Goal: Communication & Community: Ask a question

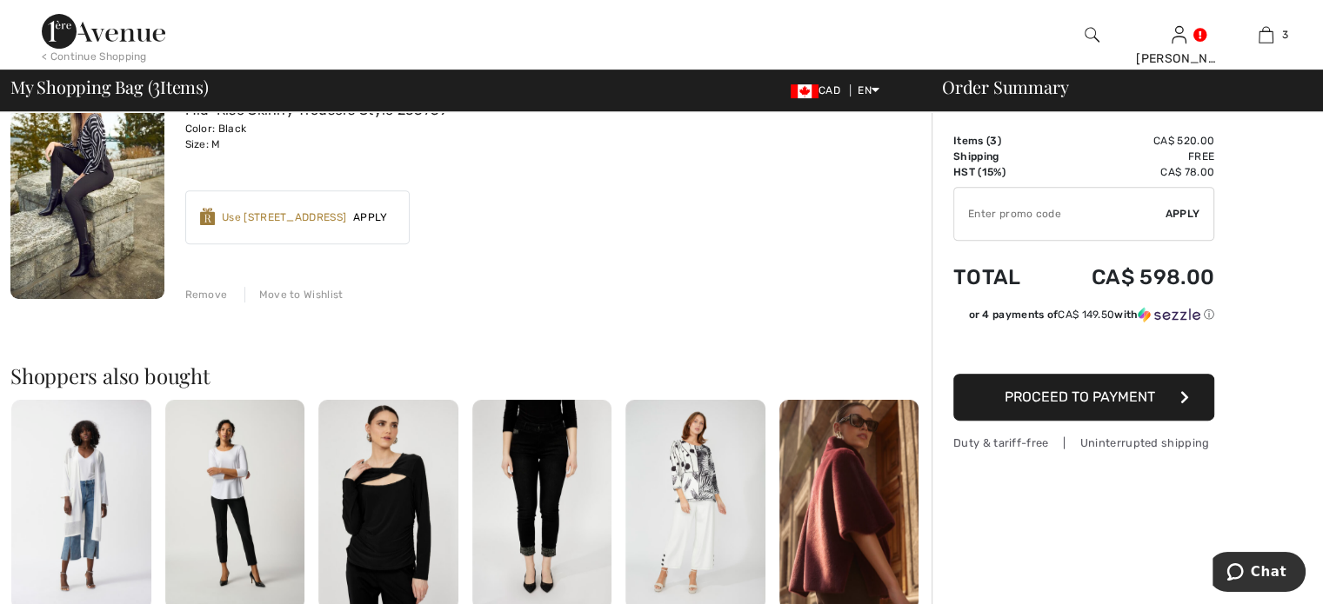
scroll to position [696, 0]
click at [219, 302] on div "Remove" at bounding box center [206, 294] width 43 height 16
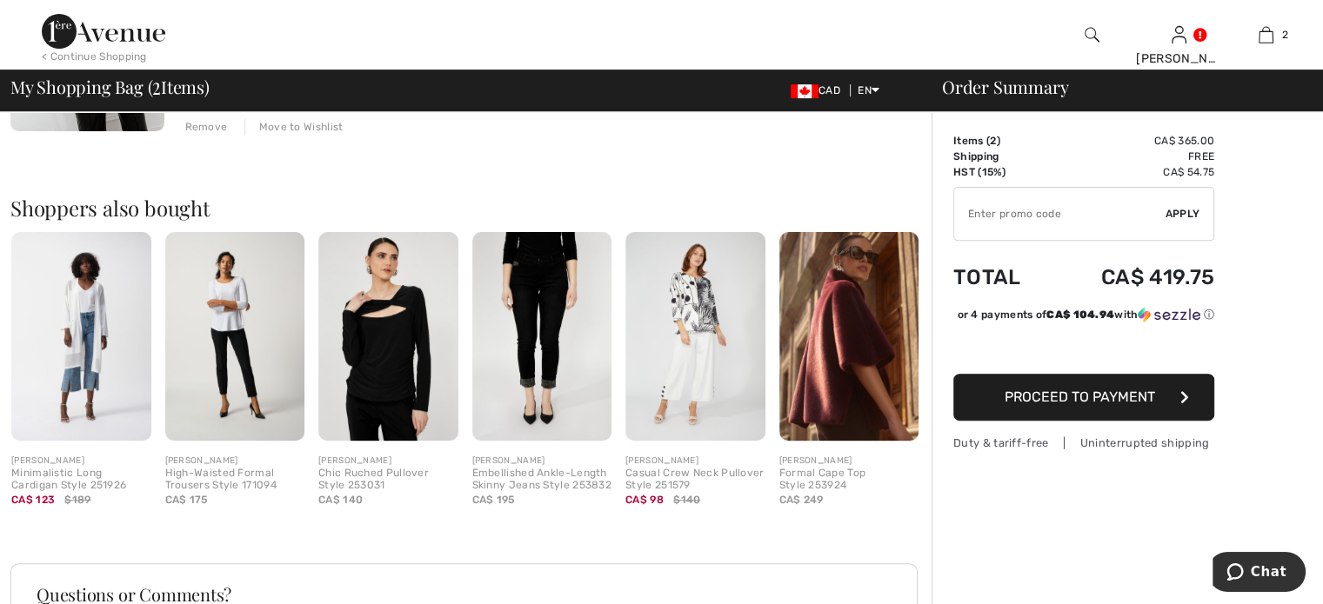
scroll to position [348, 0]
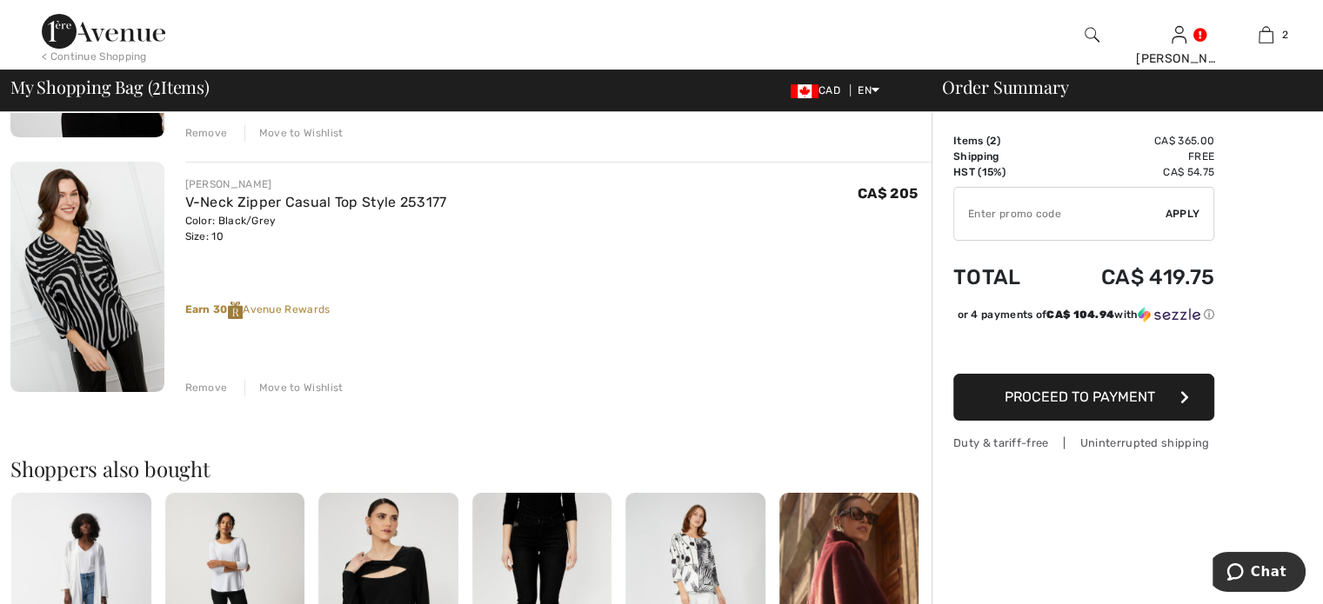
click at [227, 396] on div "Remove" at bounding box center [206, 388] width 43 height 16
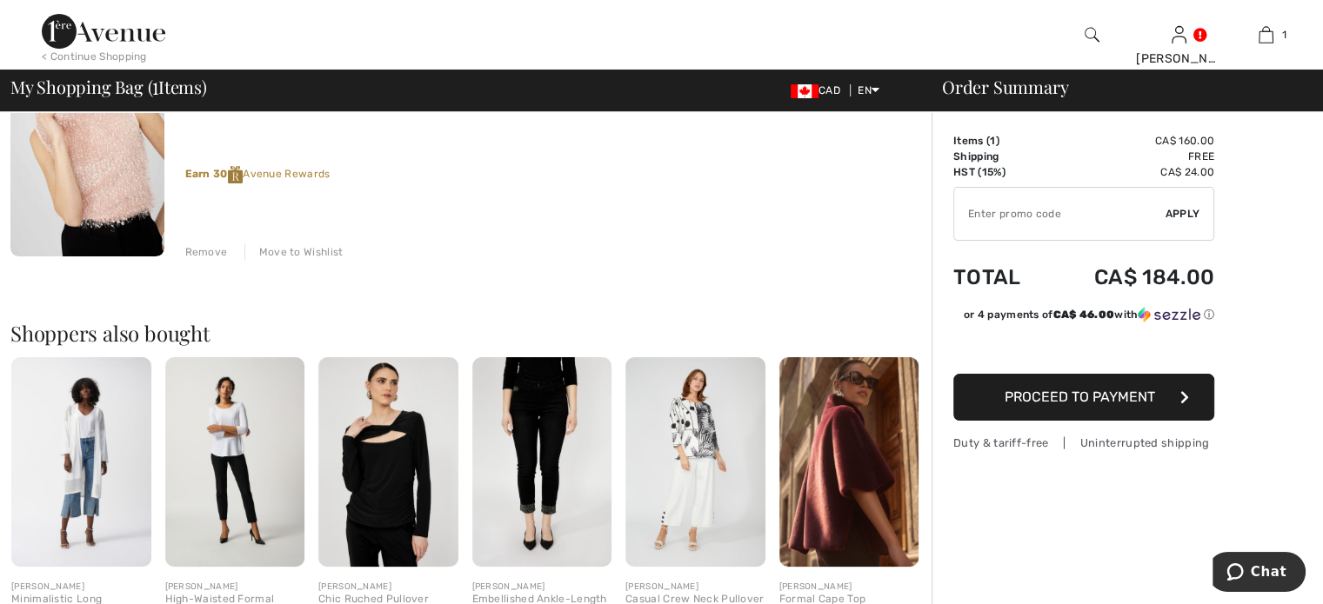
scroll to position [87, 0]
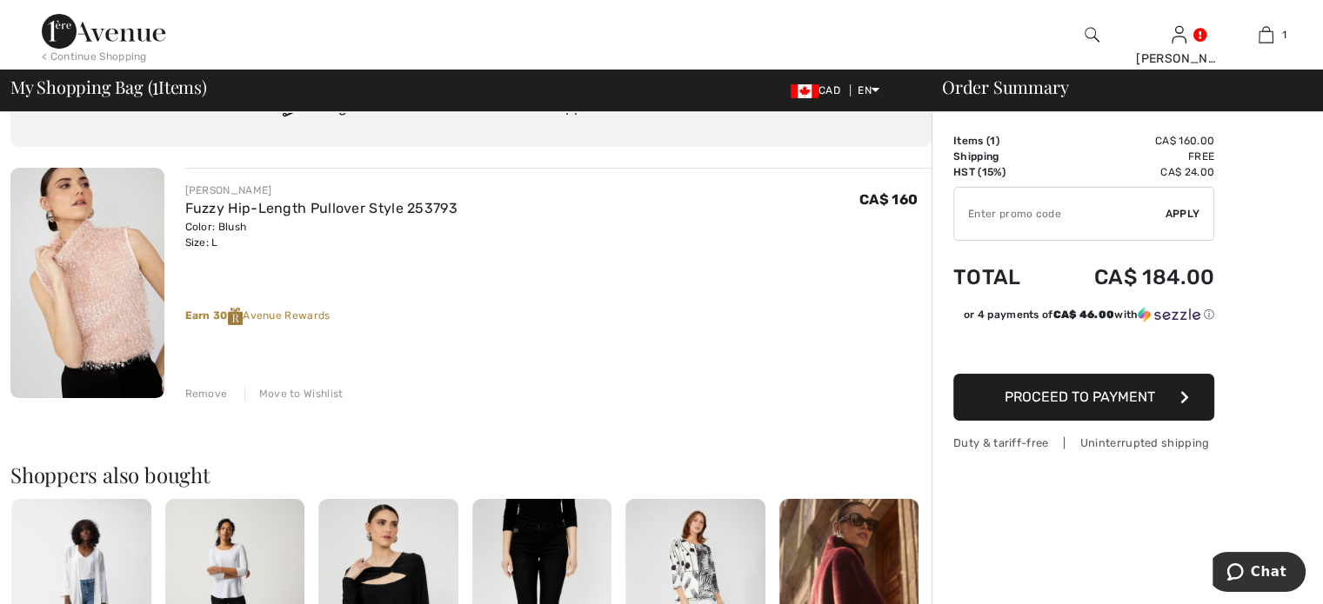
click at [214, 402] on div "Remove" at bounding box center [206, 394] width 43 height 16
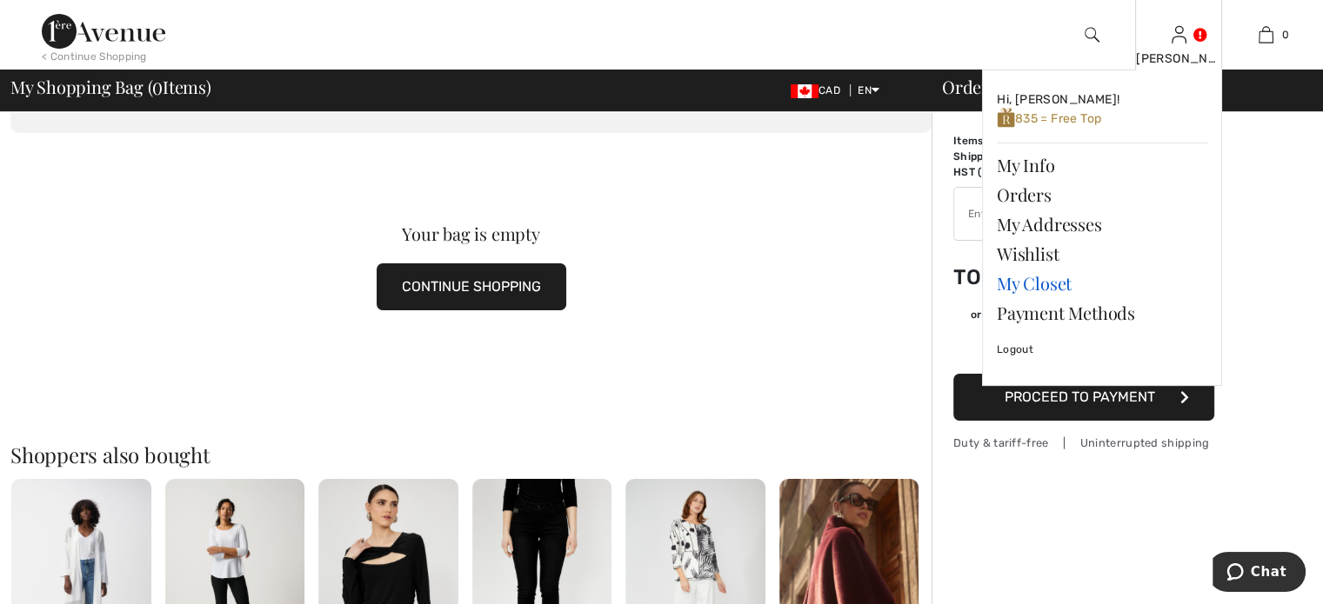
click at [1054, 298] on link "My Closet" at bounding box center [1102, 284] width 210 height 30
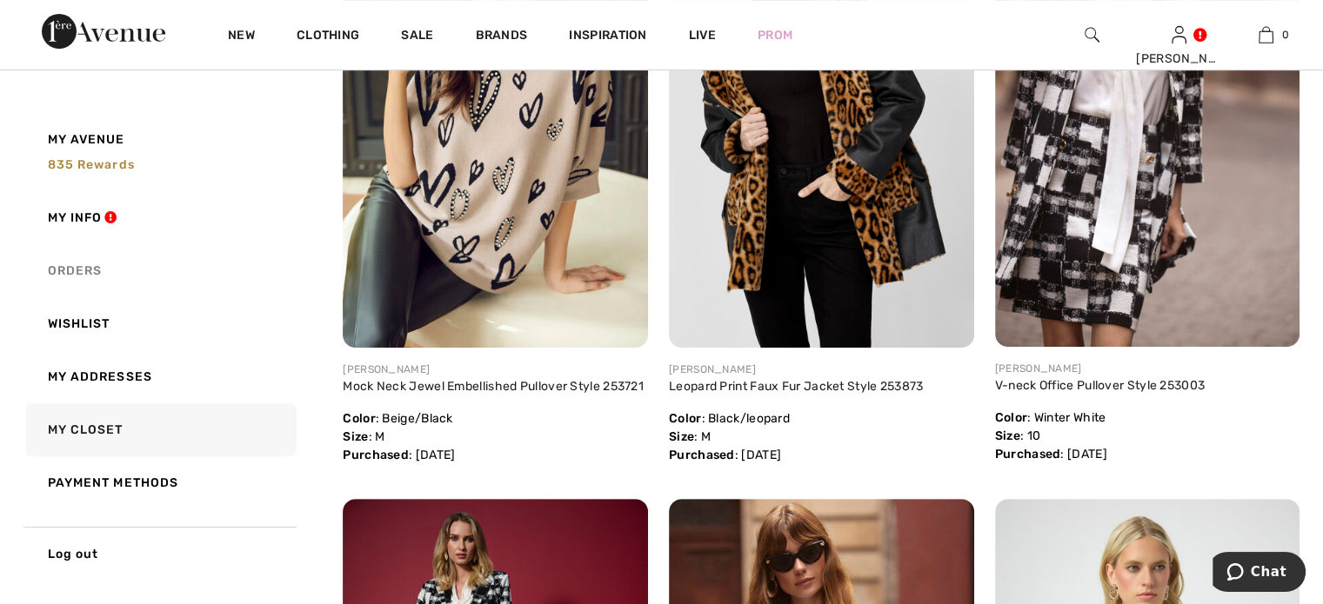
scroll to position [522, 0]
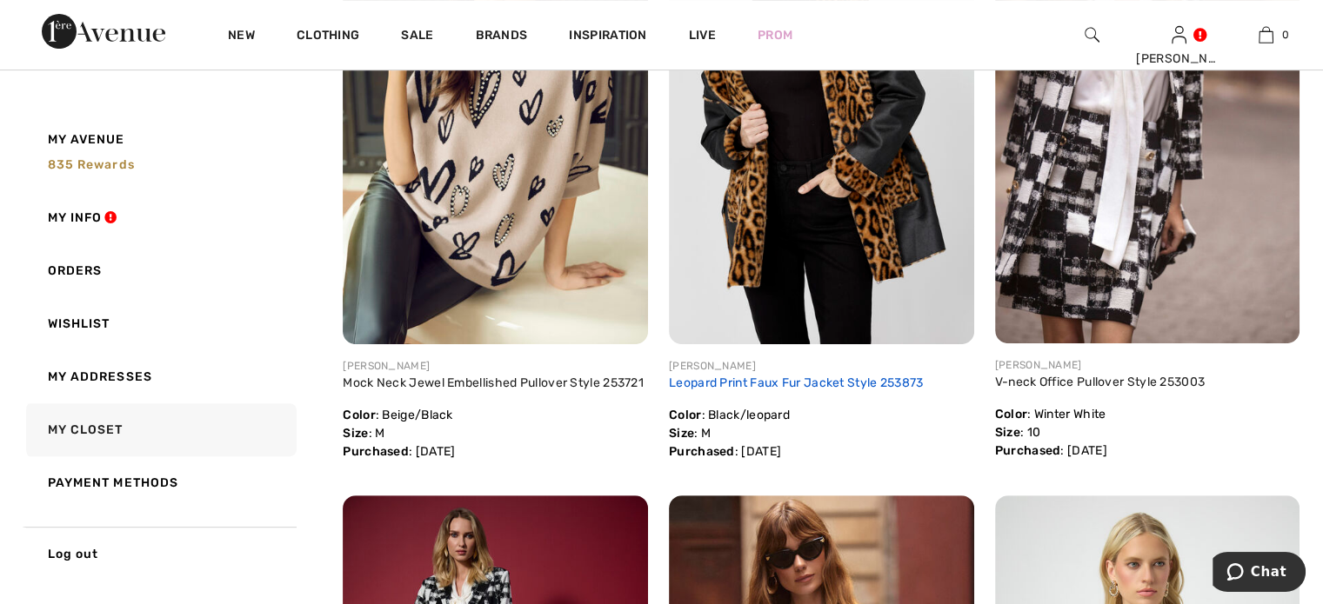
click at [783, 390] on link "Leopard Print Faux Fur Jacket Style 253873" at bounding box center [796, 383] width 255 height 15
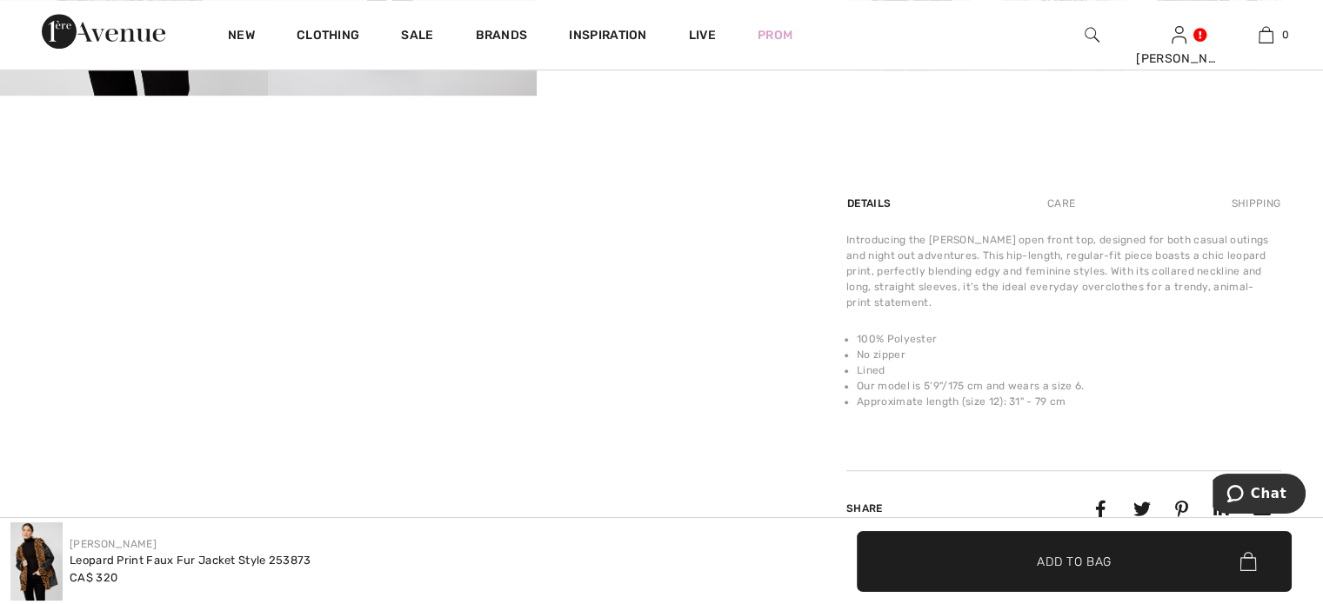
scroll to position [1044, 0]
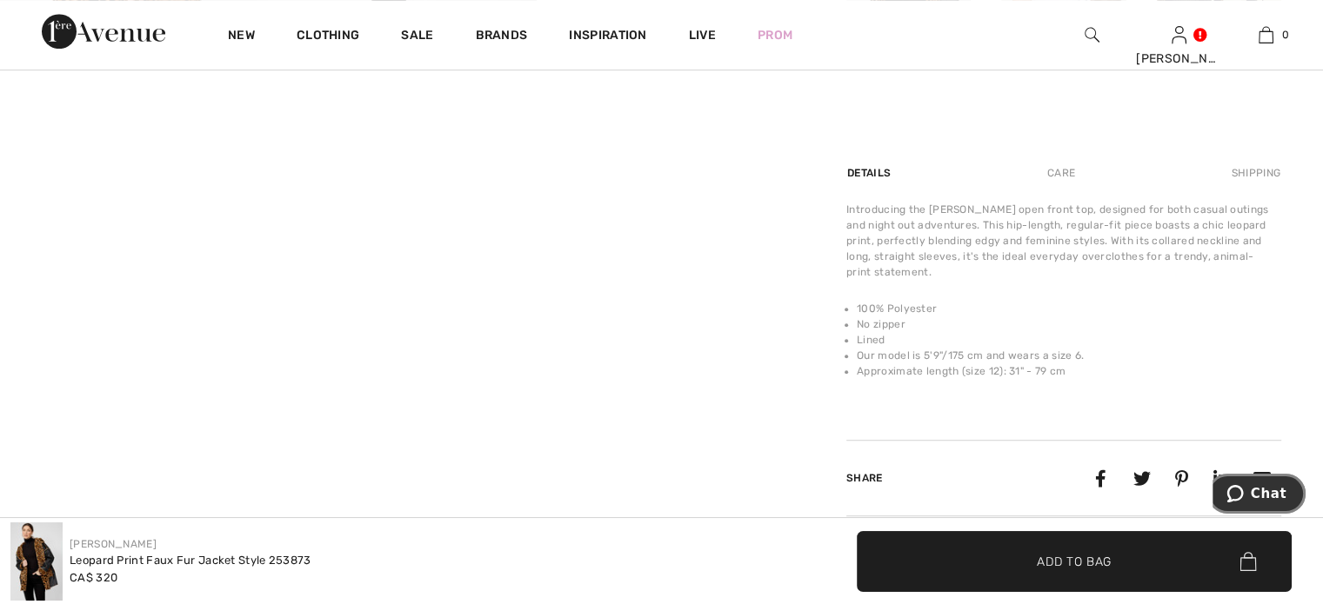
click at [1281, 492] on span "Chat" at bounding box center [1269, 494] width 36 height 16
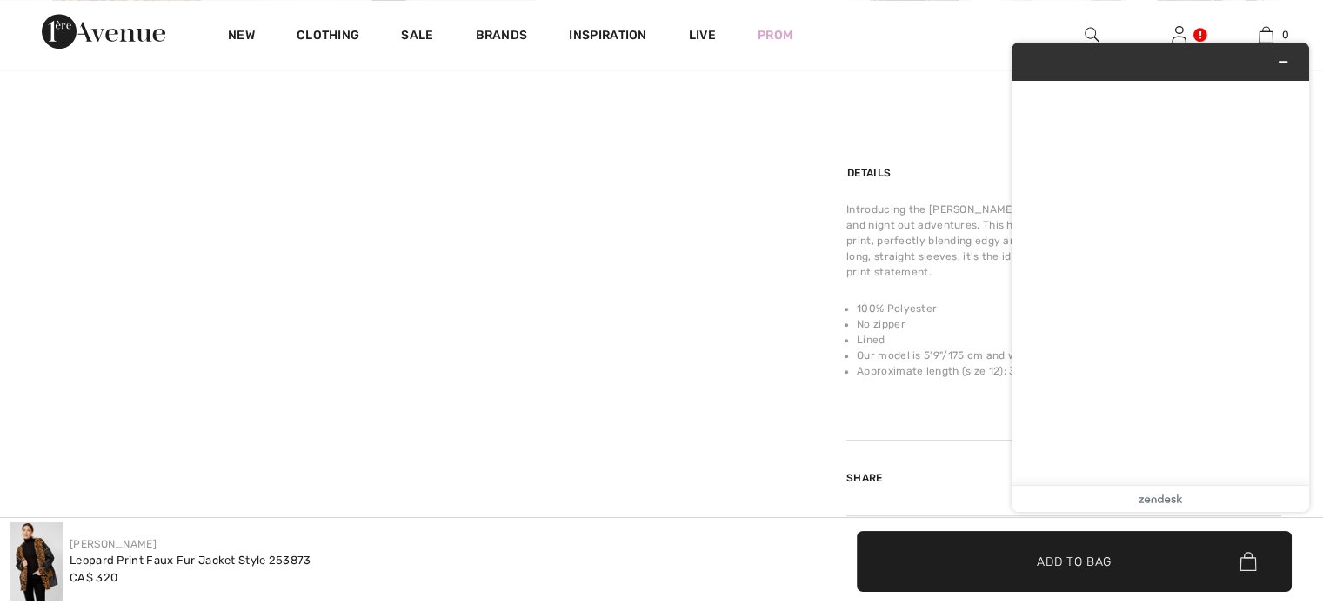
scroll to position [0, 0]
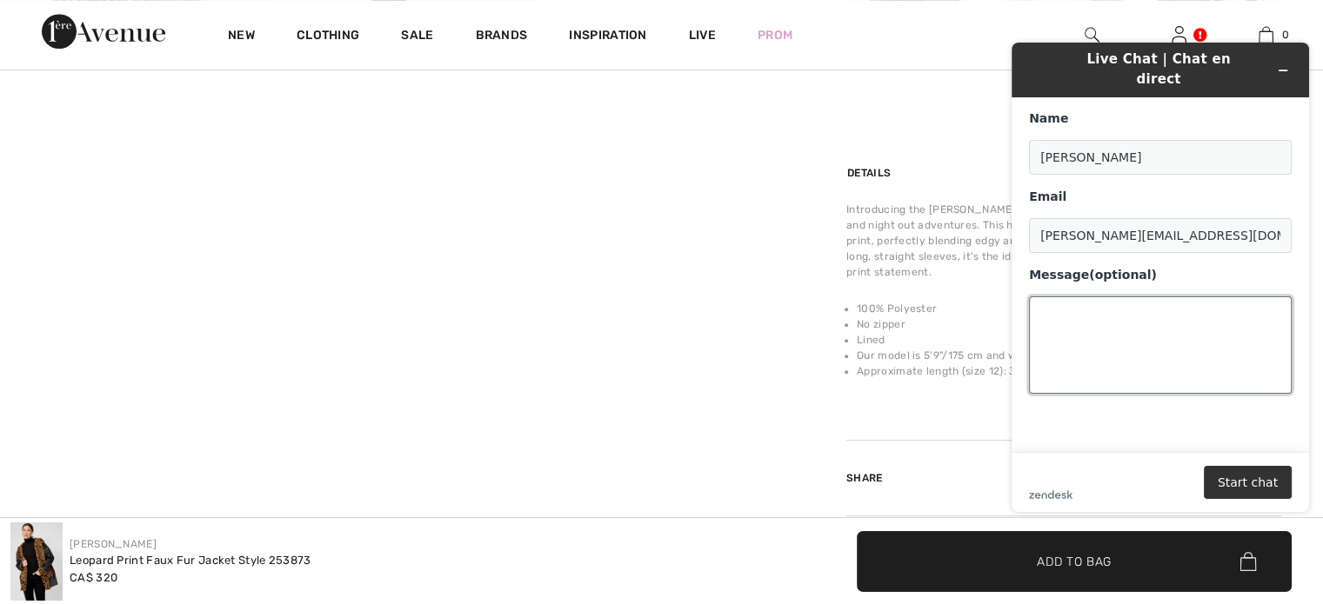
click at [1046, 297] on textarea "Message (optional)" at bounding box center [1160, 345] width 263 height 97
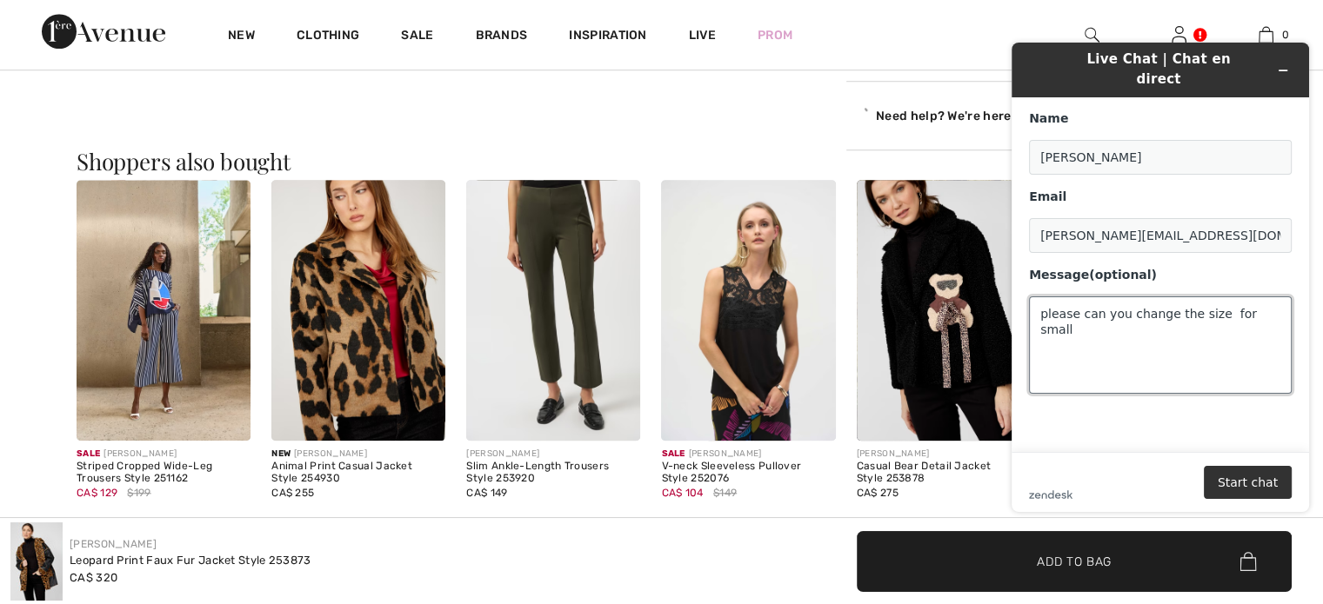
scroll to position [1511, 0]
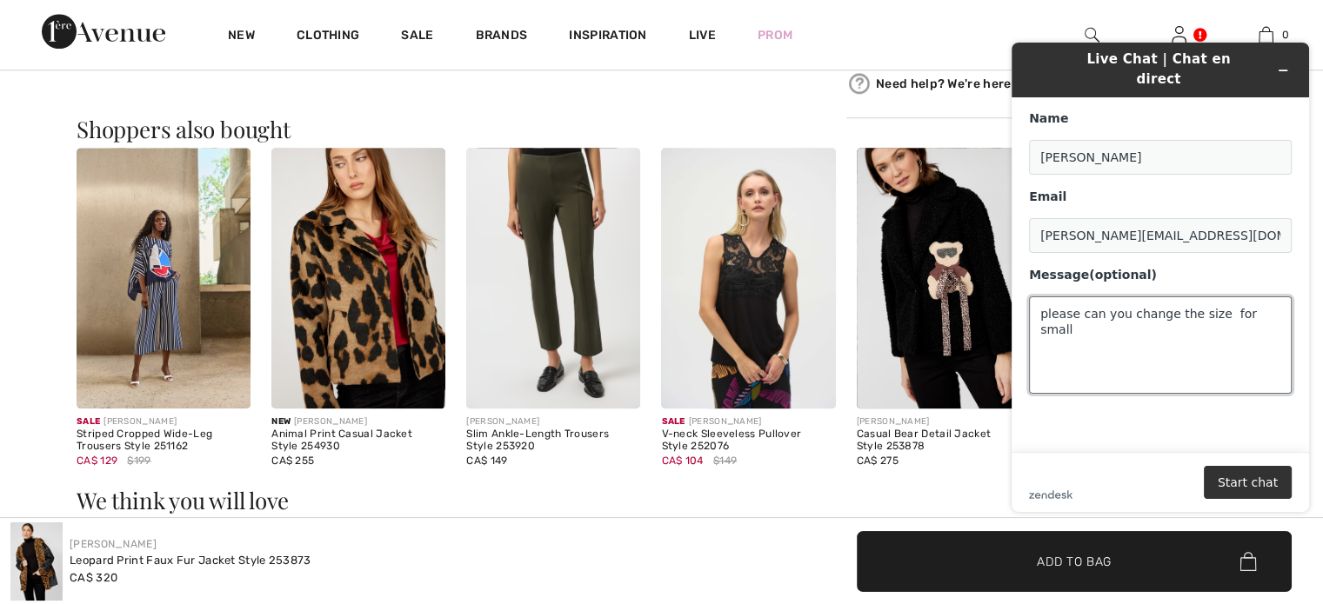
click at [1271, 297] on textarea "please can you change the size for small" at bounding box center [1160, 345] width 263 height 97
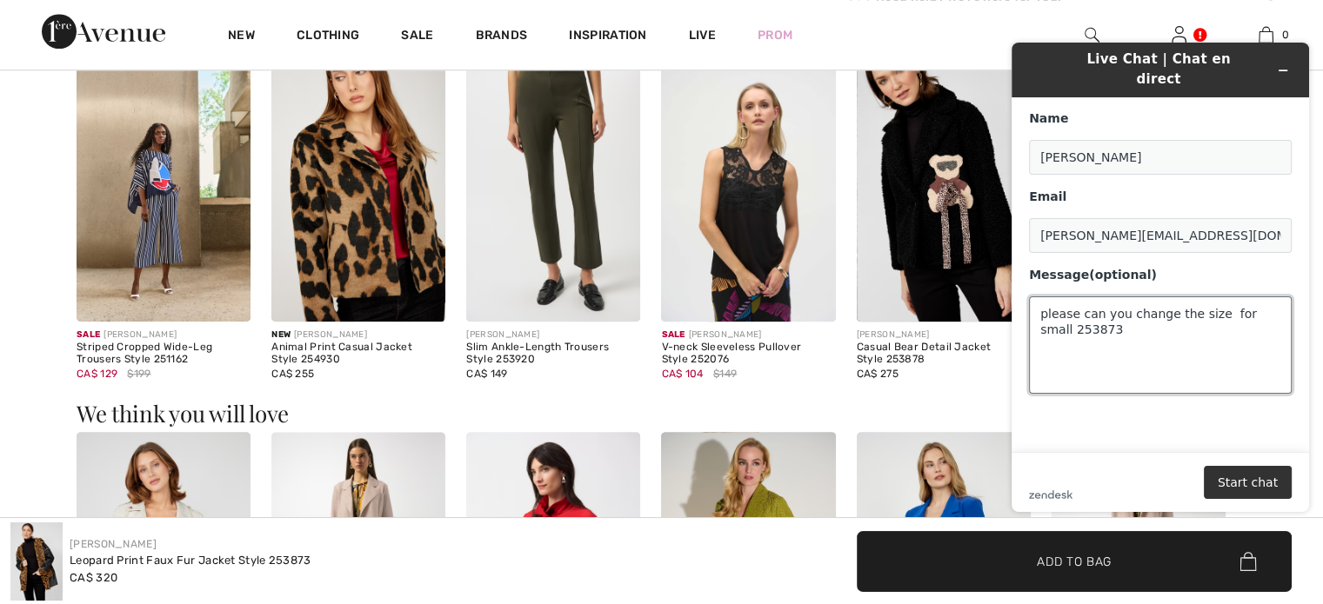
type textarea "please can you change the size for small 253873"
click at [1210, 417] on main "Name [PERSON_NAME] Email [PERSON_NAME][EMAIL_ADDRESS][DOMAIN_NAME] Message (opt…" at bounding box center [1162, 274] width 284 height 355
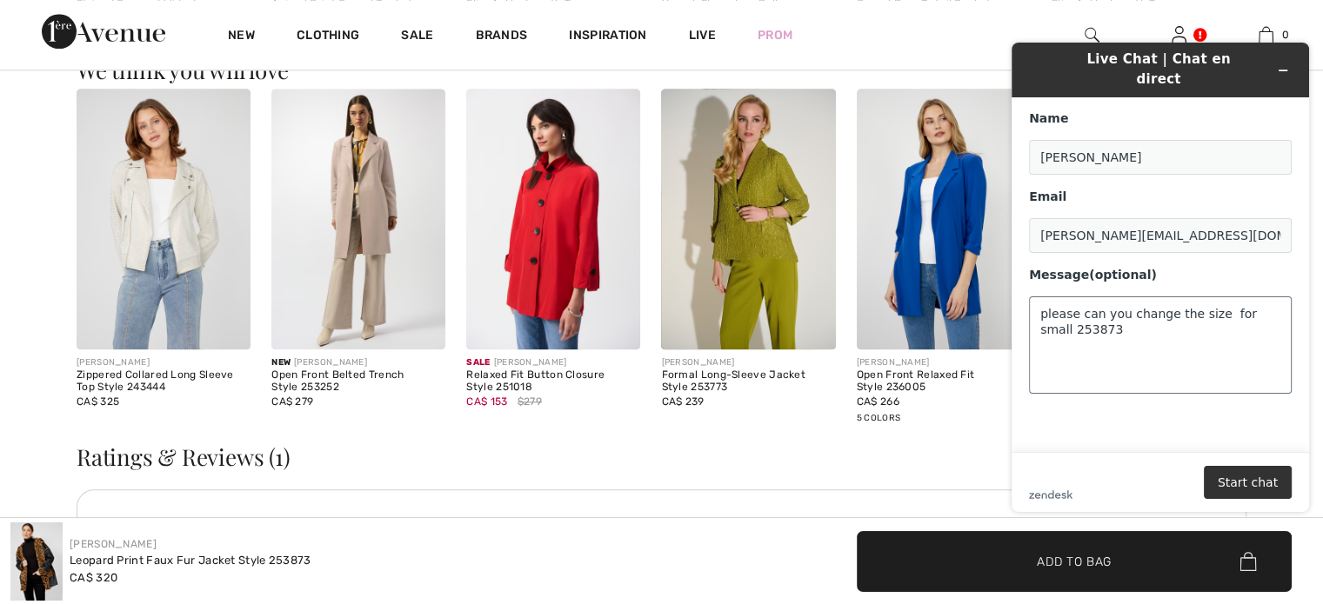
scroll to position [1945, 0]
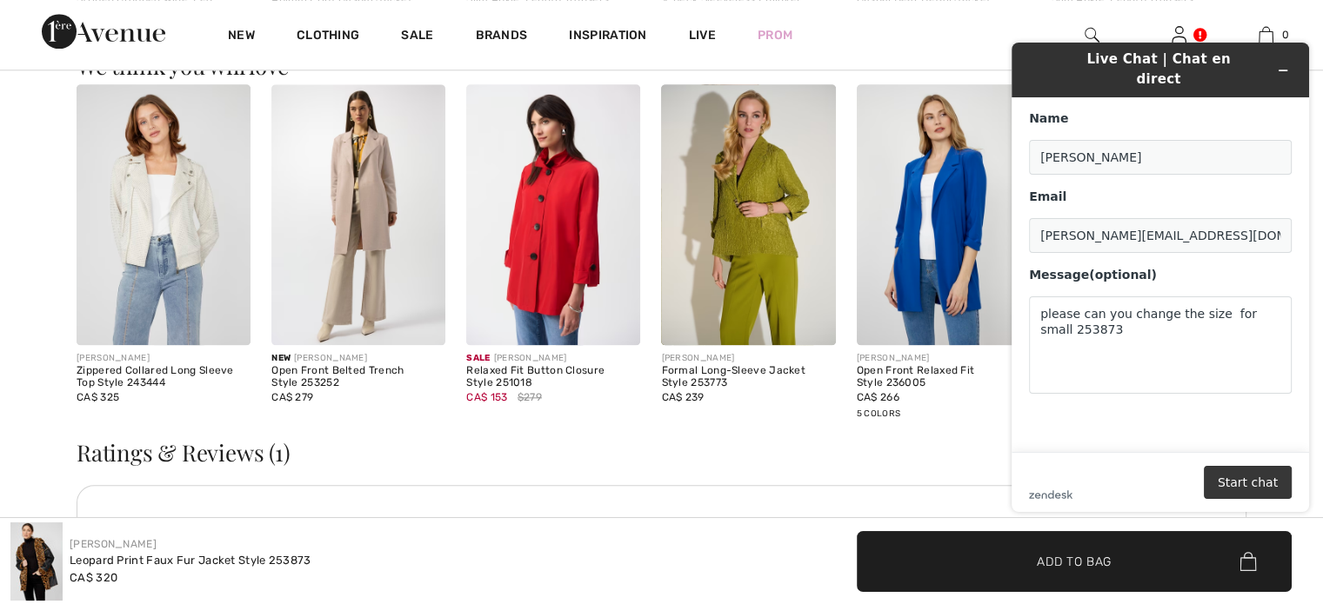
click at [1255, 483] on button "Start chat" at bounding box center [1248, 482] width 88 height 33
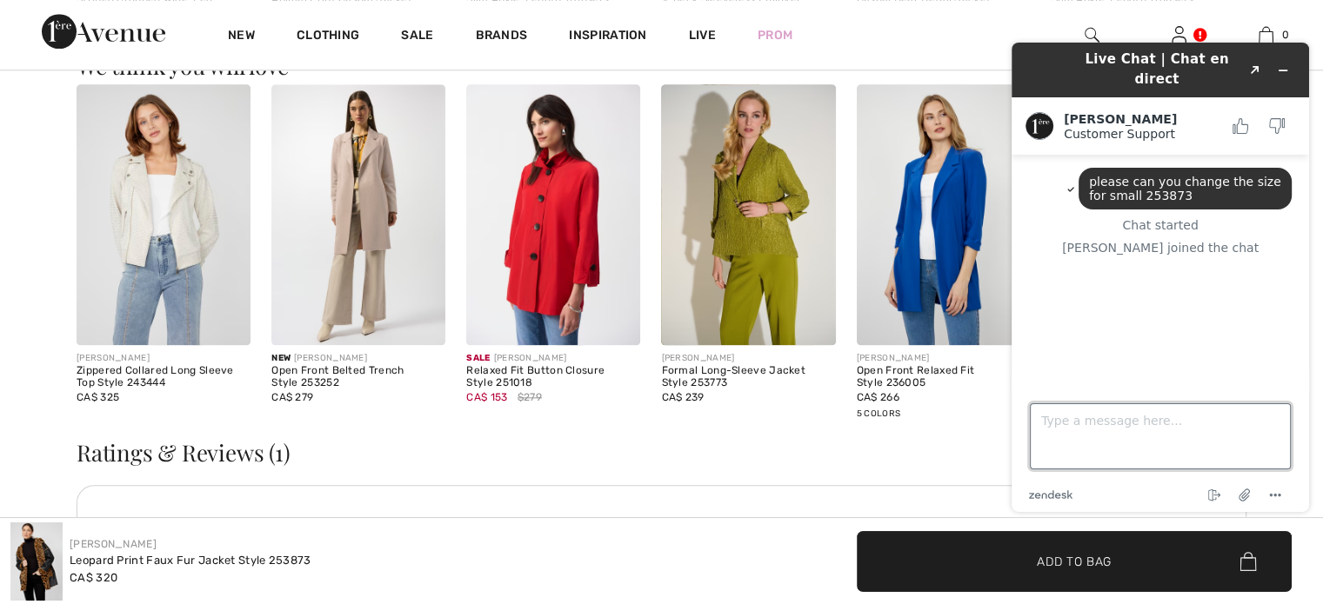
click at [1051, 430] on textarea "Type a message here..." at bounding box center [1160, 437] width 261 height 66
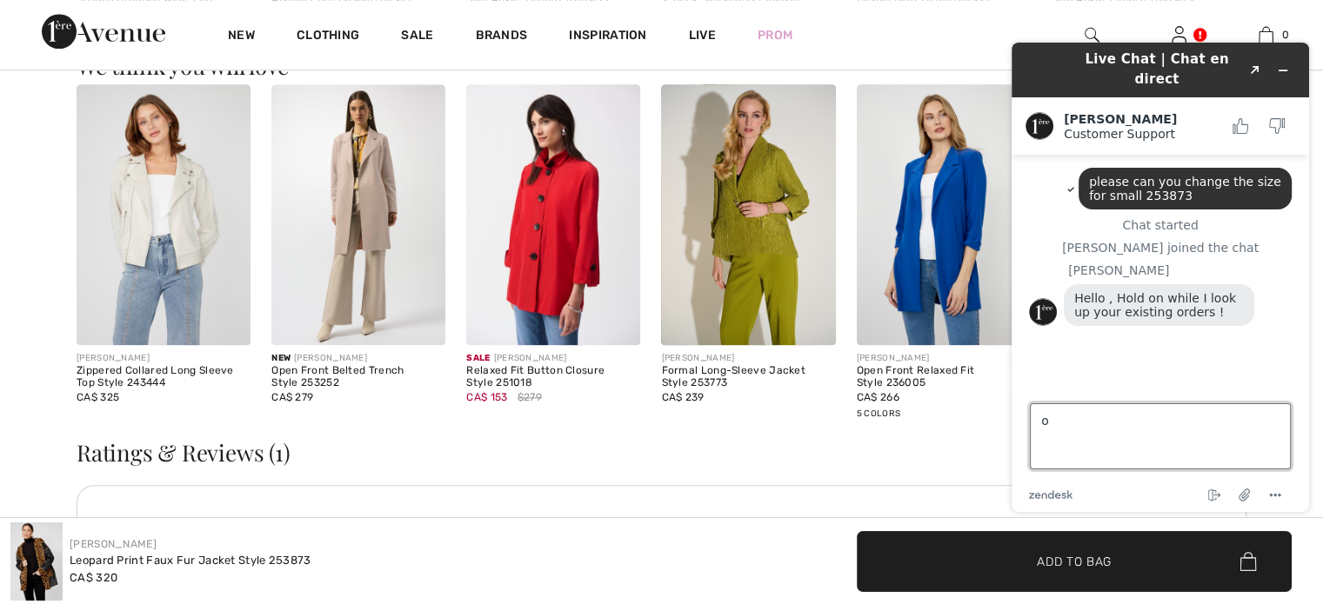
type textarea "ok"
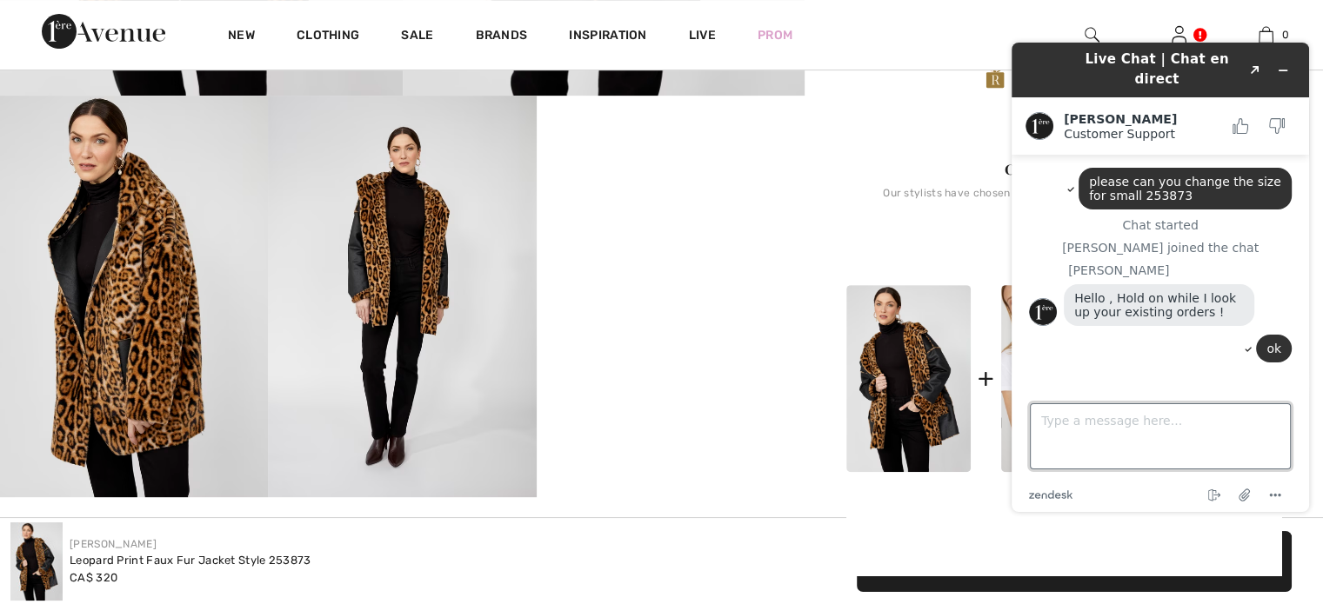
scroll to position [641, 0]
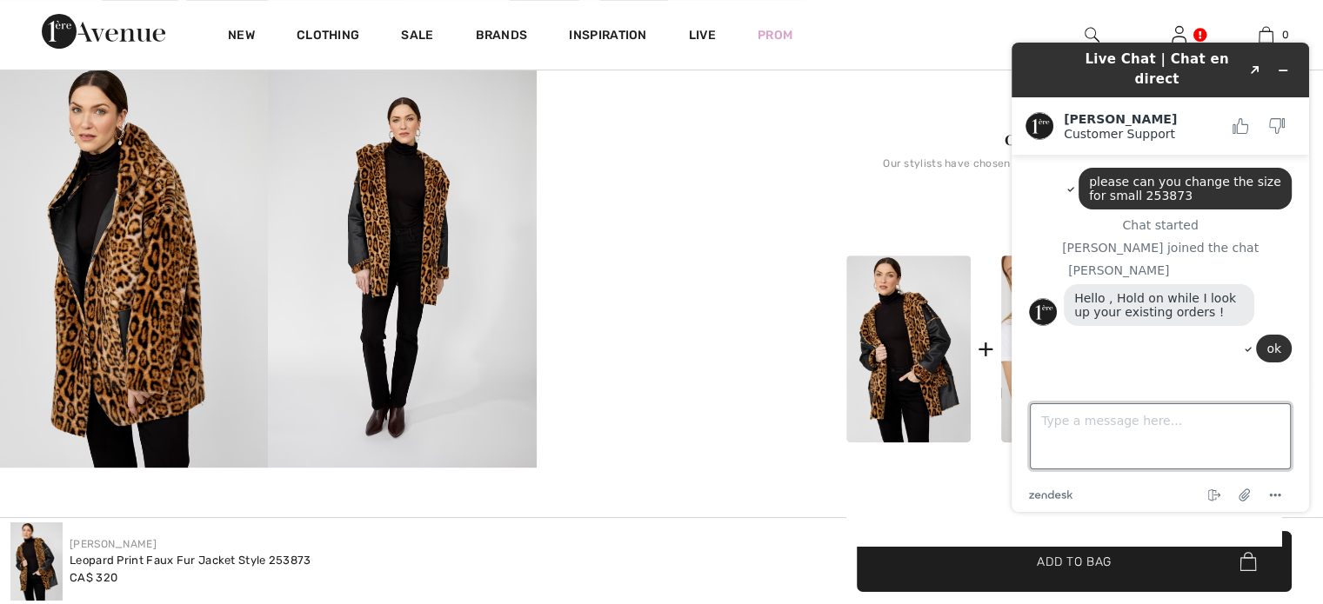
click at [1043, 418] on textarea "Type a message here..." at bounding box center [1160, 437] width 261 height 66
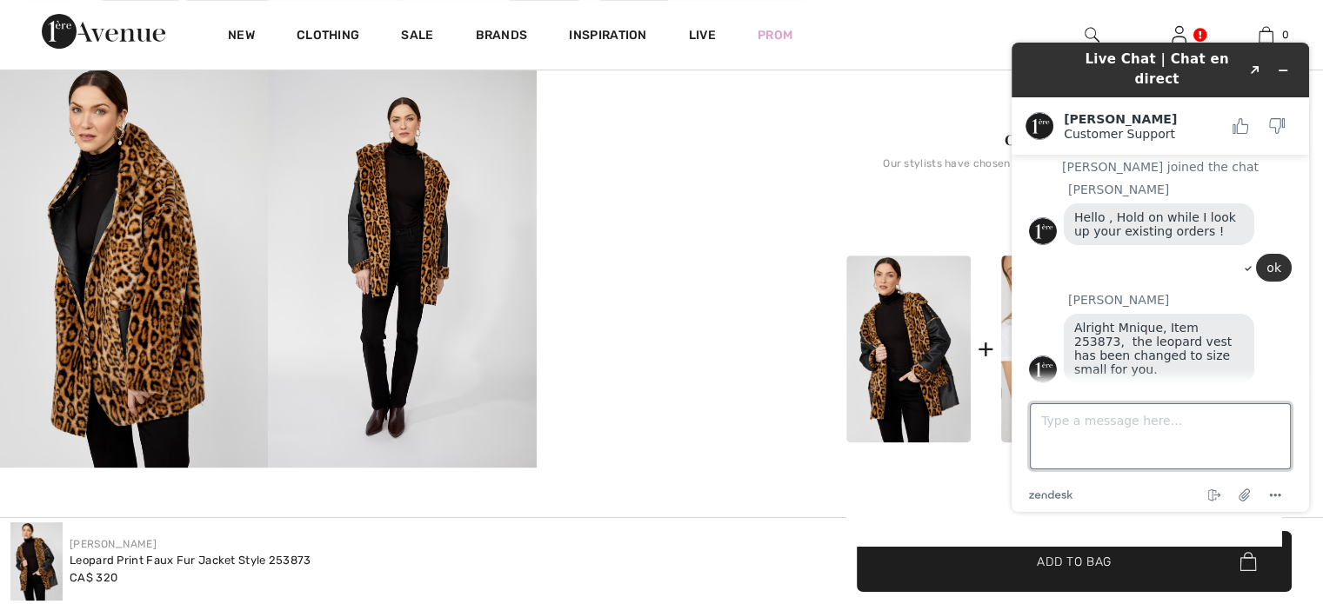
scroll to position [85, 0]
click at [1064, 429] on textarea "Type a message here..." at bounding box center [1160, 437] width 261 height 66
type textarea "ok thank you"
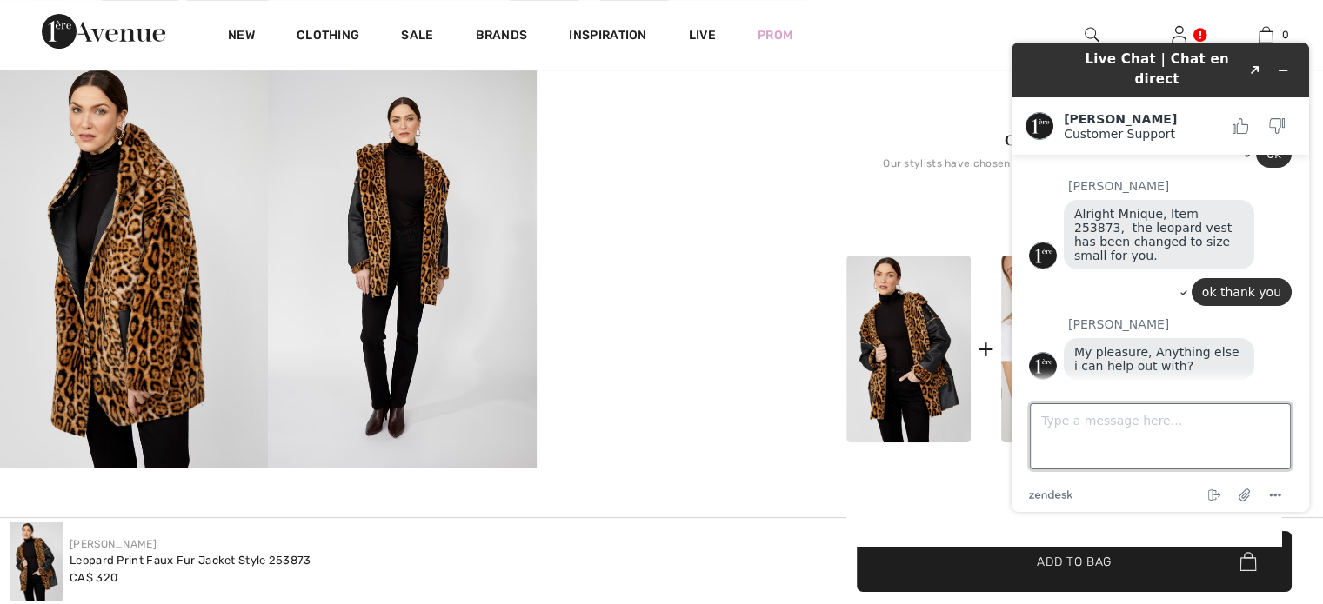
scroll to position [193, 0]
click at [1052, 422] on textarea "Type a message here..." at bounding box center [1160, 437] width 261 height 66
type textarea "no thanks"
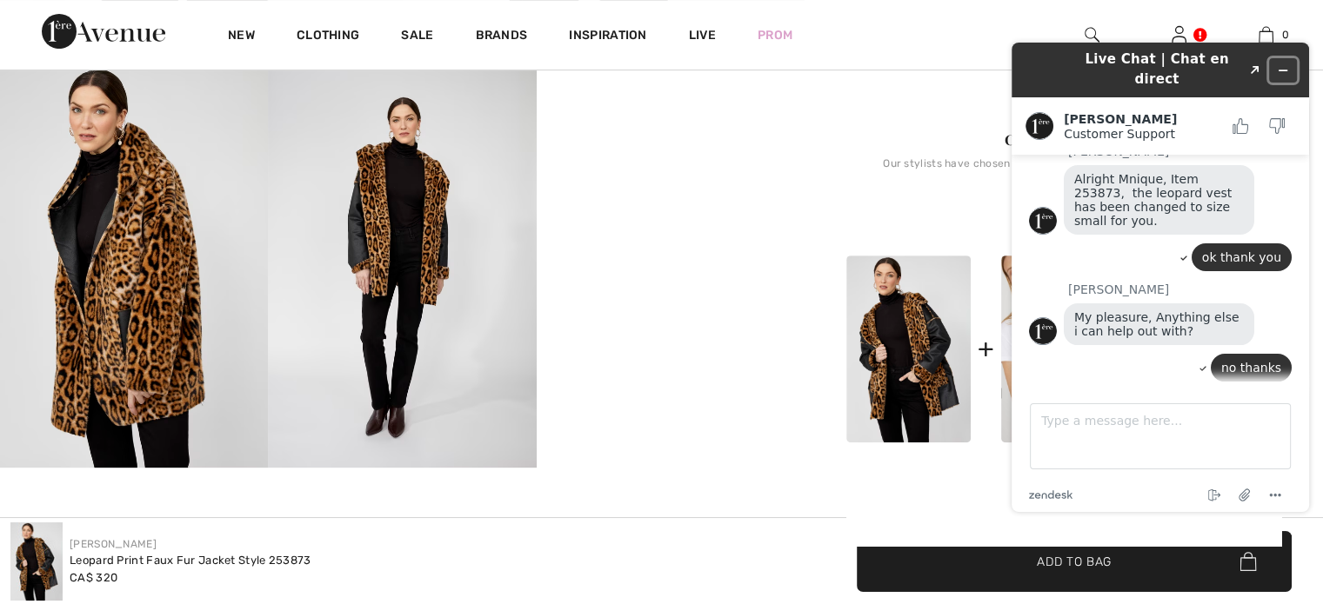
click at [1284, 64] on icon "Minimize widget" at bounding box center [1283, 70] width 12 height 12
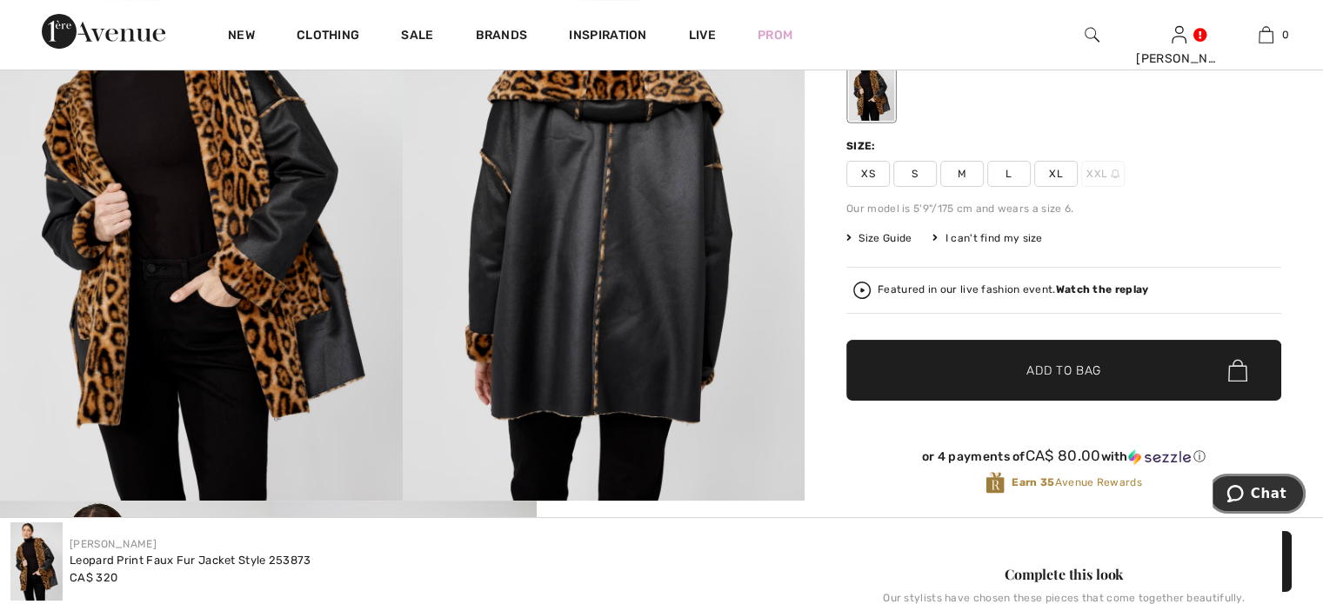
scroll to position [0, 0]
